Goal: Task Accomplishment & Management: Manage account settings

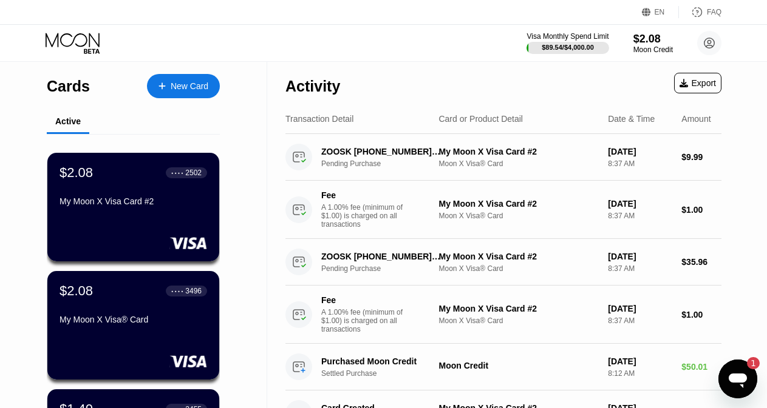
click at [699, 86] on div "Export" at bounding box center [697, 83] width 36 height 10
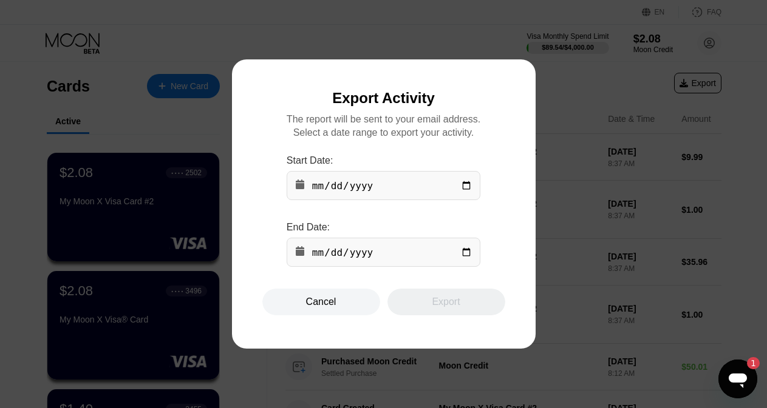
click at [413, 30] on div at bounding box center [388, 204] width 777 height 408
click at [367, 25] on div at bounding box center [388, 204] width 777 height 408
click at [320, 308] on div "Cancel" at bounding box center [321, 302] width 30 height 12
